Goal: Transaction & Acquisition: Purchase product/service

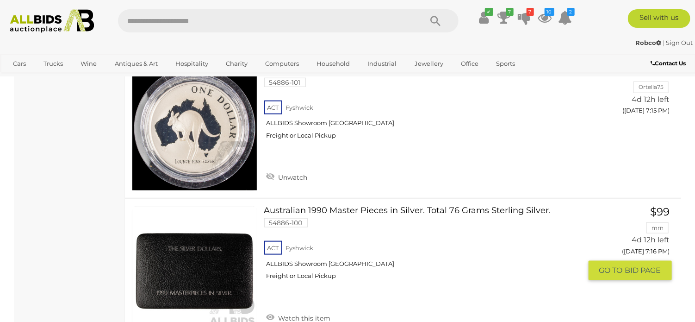
scroll to position [14341, 0]
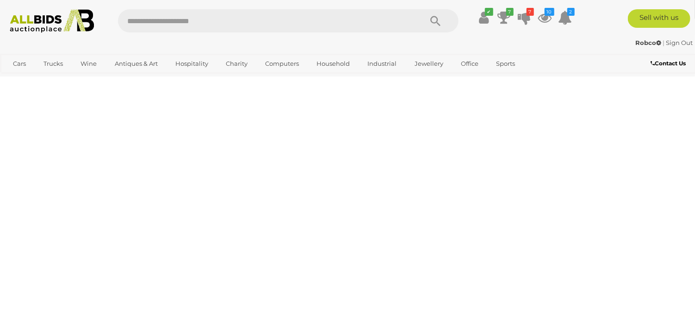
scroll to position [124, 0]
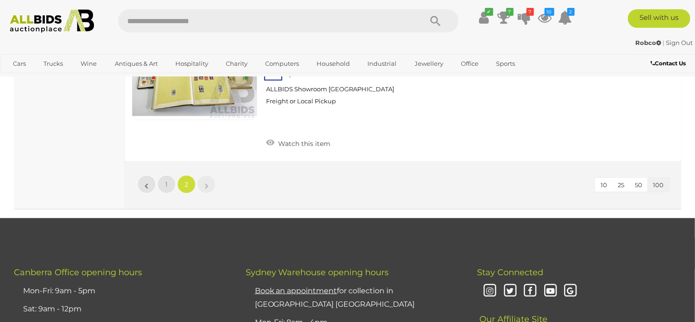
scroll to position [3747, 0]
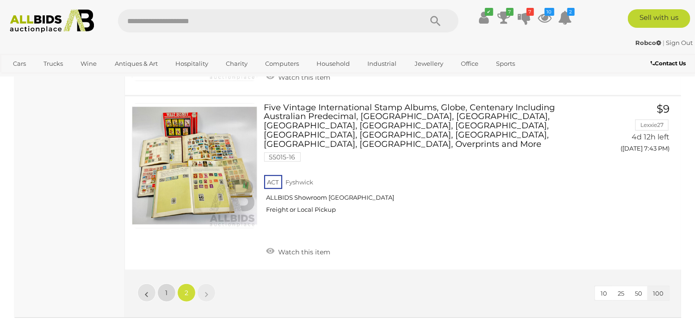
click at [170, 283] on link "1" at bounding box center [166, 292] width 19 height 19
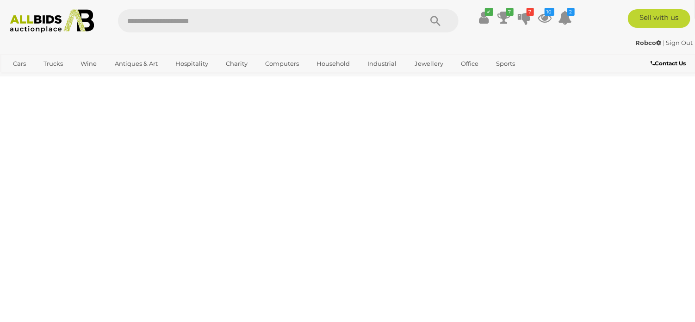
scroll to position [124, 0]
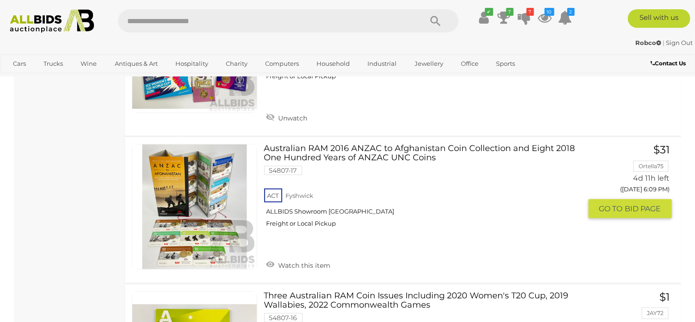
scroll to position [5676, 0]
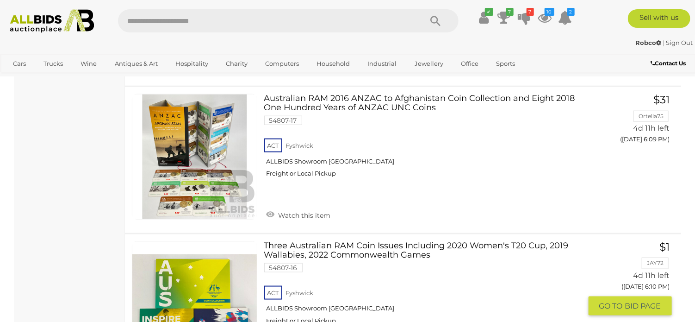
click at [229, 241] on link at bounding box center [194, 303] width 125 height 125
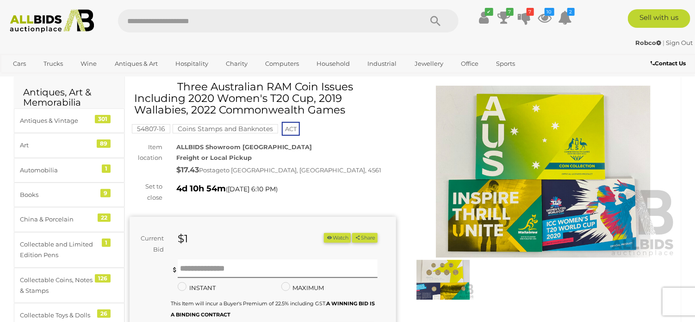
scroll to position [46, 0]
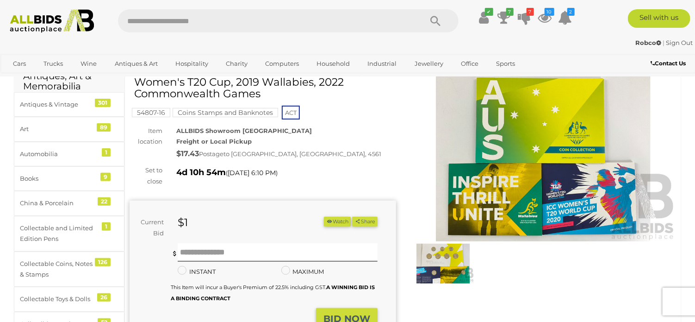
click at [457, 252] on img at bounding box center [443, 263] width 62 height 40
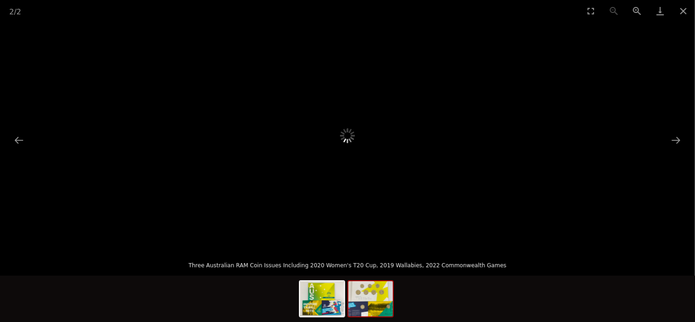
click at [381, 297] on img at bounding box center [370, 298] width 44 height 35
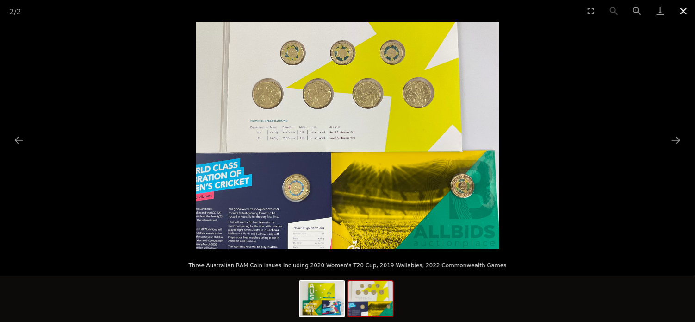
click at [682, 12] on button "Close gallery" at bounding box center [683, 11] width 23 height 22
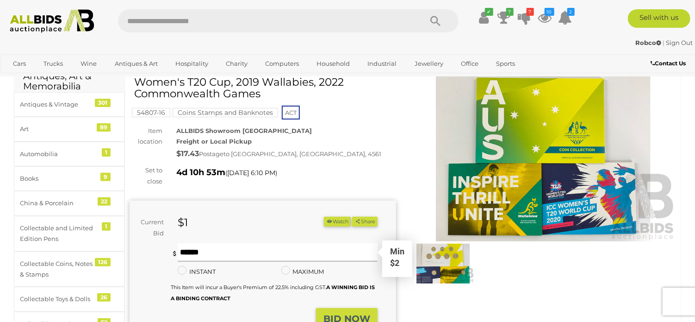
drag, startPoint x: 194, startPoint y: 251, endPoint x: 197, endPoint y: 246, distance: 5.8
click at [195, 251] on input "text" at bounding box center [278, 252] width 200 height 19
type input "*"
click at [352, 216] on button "Share" at bounding box center [364, 221] width 25 height 10
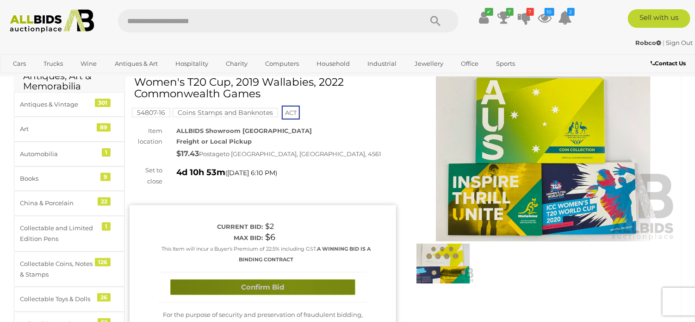
click at [292, 288] on button "Confirm Bid" at bounding box center [262, 287] width 185 height 16
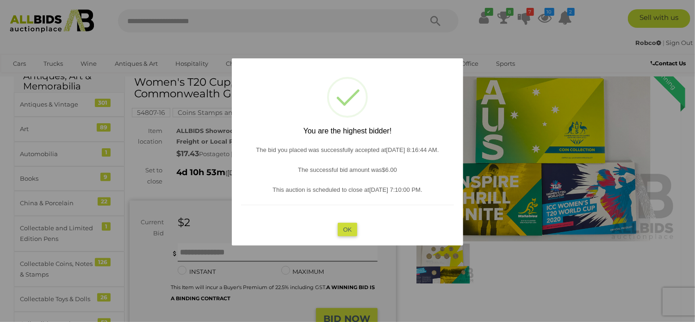
click at [350, 225] on button "OK" at bounding box center [348, 228] width 20 height 13
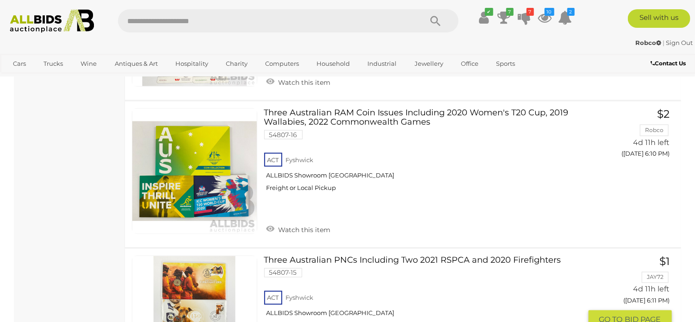
scroll to position [5855, 0]
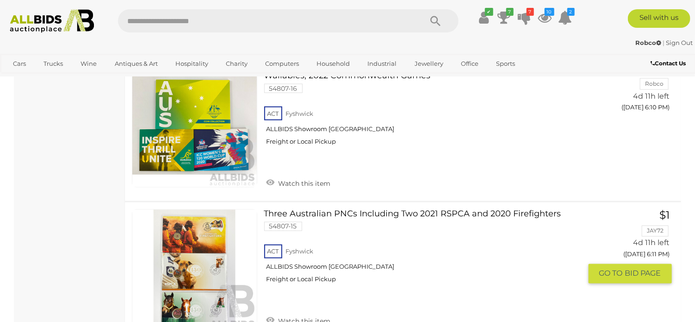
click at [196, 209] on link at bounding box center [194, 271] width 125 height 125
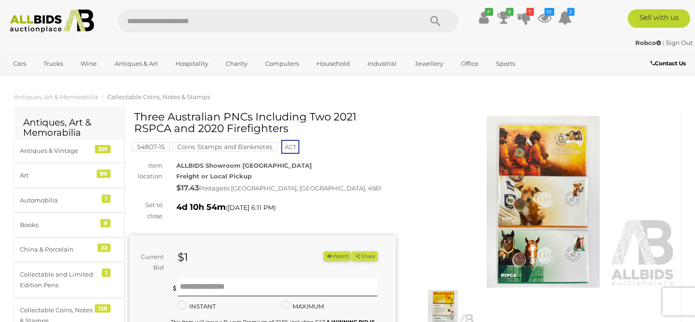
click at [551, 193] on img at bounding box center [543, 202] width 266 height 172
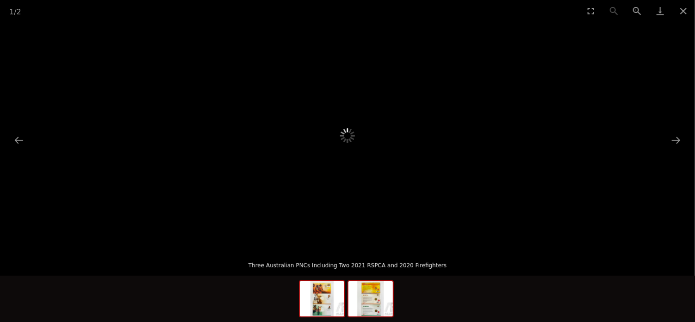
click at [372, 299] on img at bounding box center [370, 298] width 44 height 35
click at [372, 305] on img at bounding box center [370, 298] width 44 height 35
click at [382, 296] on img at bounding box center [370, 298] width 44 height 35
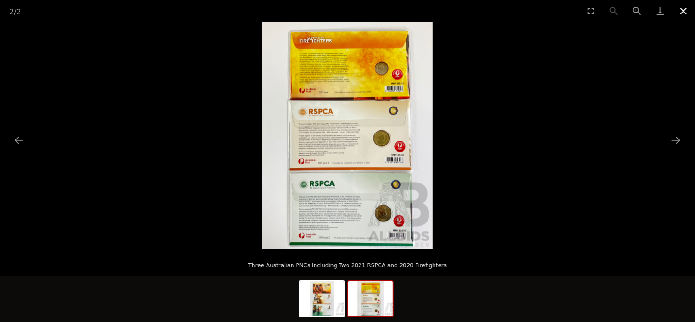
click at [681, 12] on button "Close gallery" at bounding box center [683, 11] width 23 height 22
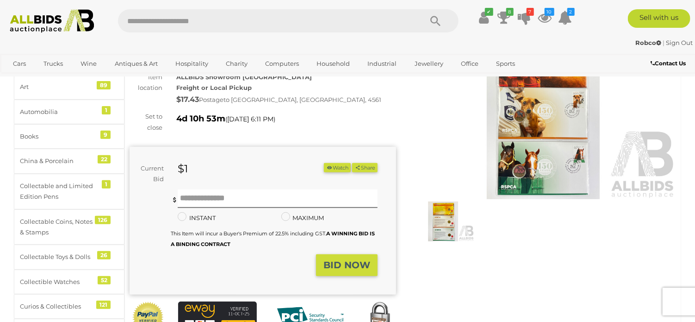
scroll to position [93, 0]
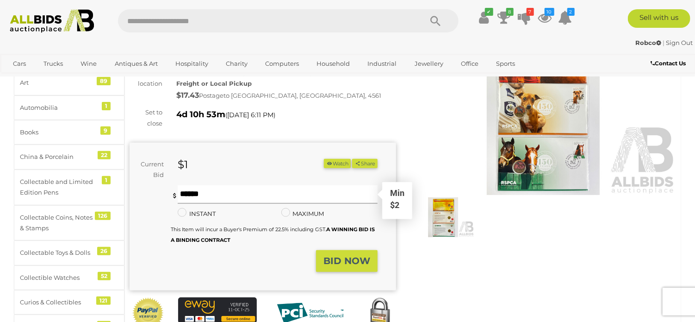
click at [188, 192] on input "text" at bounding box center [278, 194] width 200 height 19
type input "*"
click at [352, 159] on button "Share" at bounding box center [364, 164] width 25 height 10
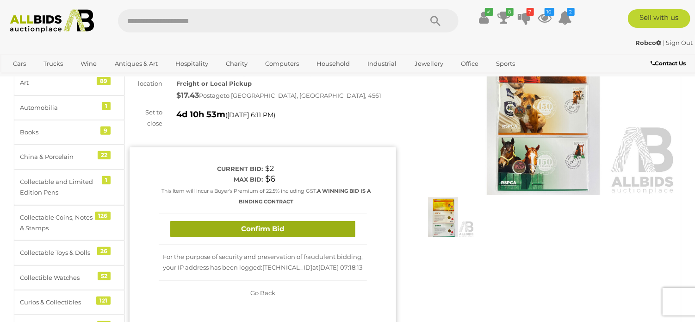
click at [308, 225] on button "Confirm Bid" at bounding box center [262, 229] width 185 height 16
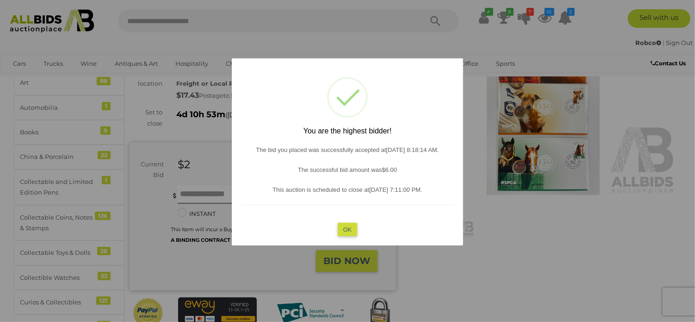
click at [339, 229] on button "OK" at bounding box center [348, 228] width 20 height 13
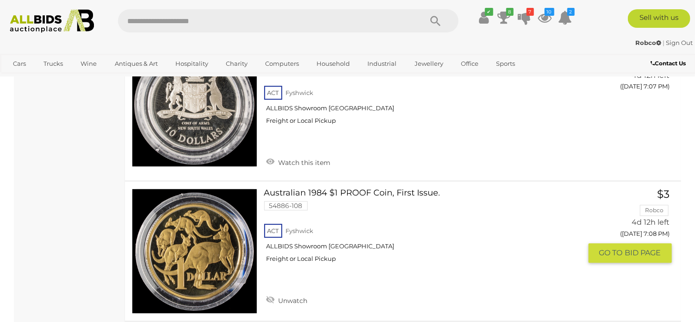
scroll to position [13367, 0]
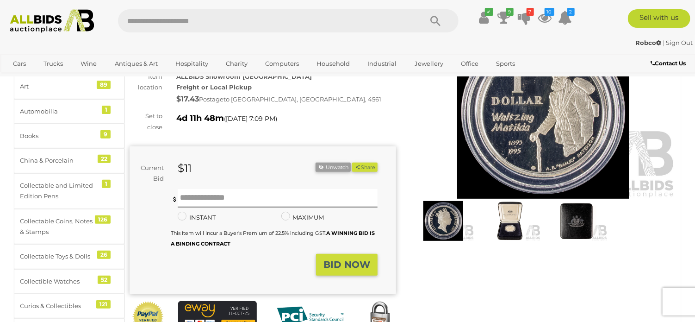
scroll to position [93, 0]
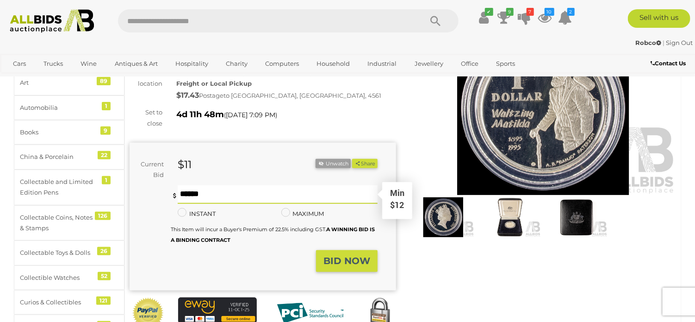
click at [195, 194] on input "text" at bounding box center [278, 194] width 200 height 19
type input "**"
click at [352, 159] on button "Share" at bounding box center [364, 164] width 25 height 10
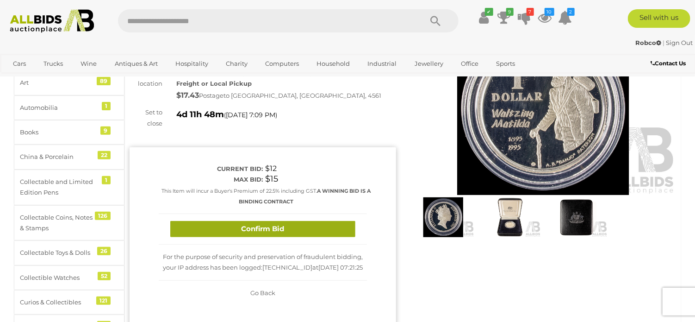
click at [204, 232] on button "Confirm Bid" at bounding box center [262, 229] width 185 height 16
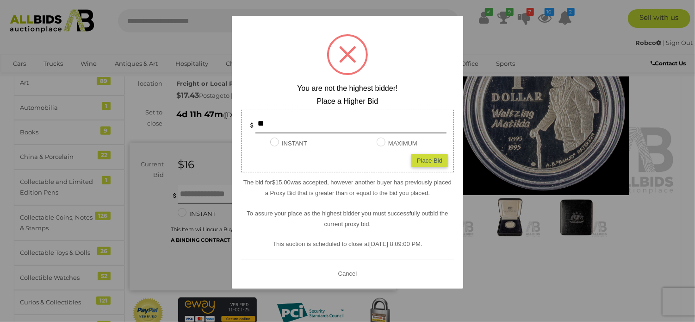
click at [345, 269] on button "Cancel" at bounding box center [347, 273] width 24 height 12
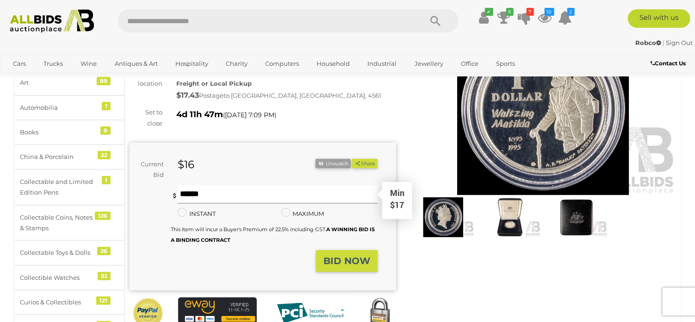
click at [192, 190] on input "text" at bounding box center [278, 194] width 200 height 19
type input "**"
click at [352, 159] on button "Share" at bounding box center [364, 164] width 25 height 10
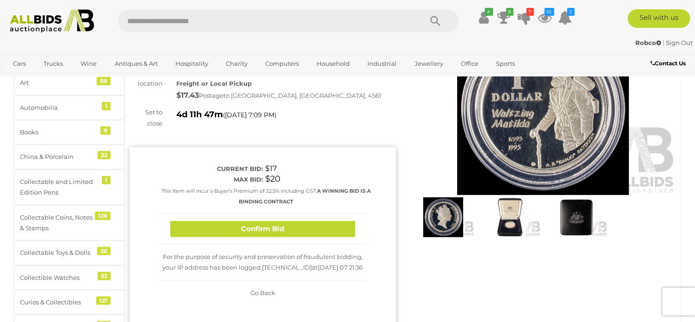
click at [229, 231] on button "Confirm Bid" at bounding box center [262, 229] width 185 height 16
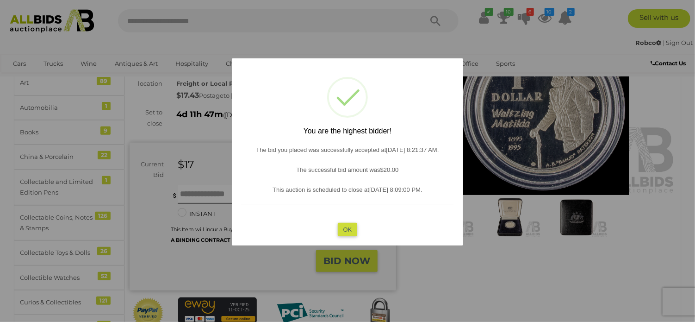
click at [351, 226] on button "OK" at bounding box center [348, 228] width 20 height 13
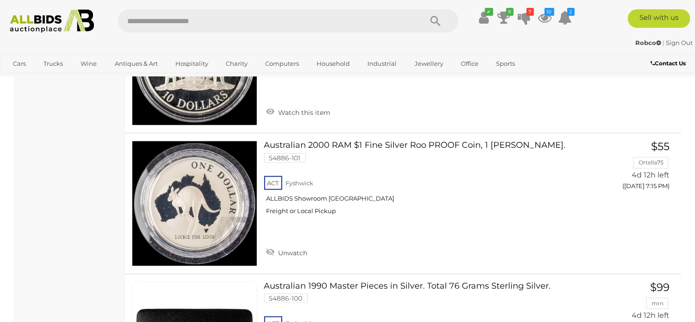
scroll to position [14314, 0]
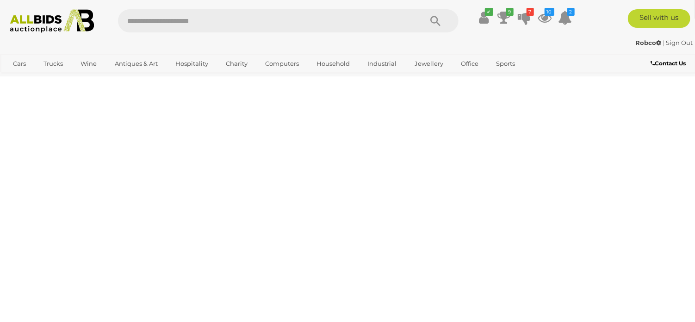
scroll to position [124, 0]
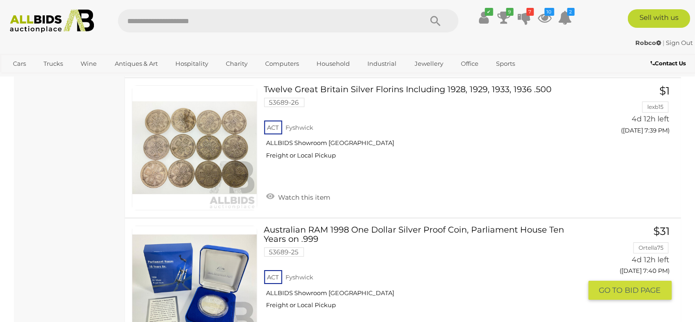
scroll to position [3273, 0]
